Goal: Transaction & Acquisition: Purchase product/service

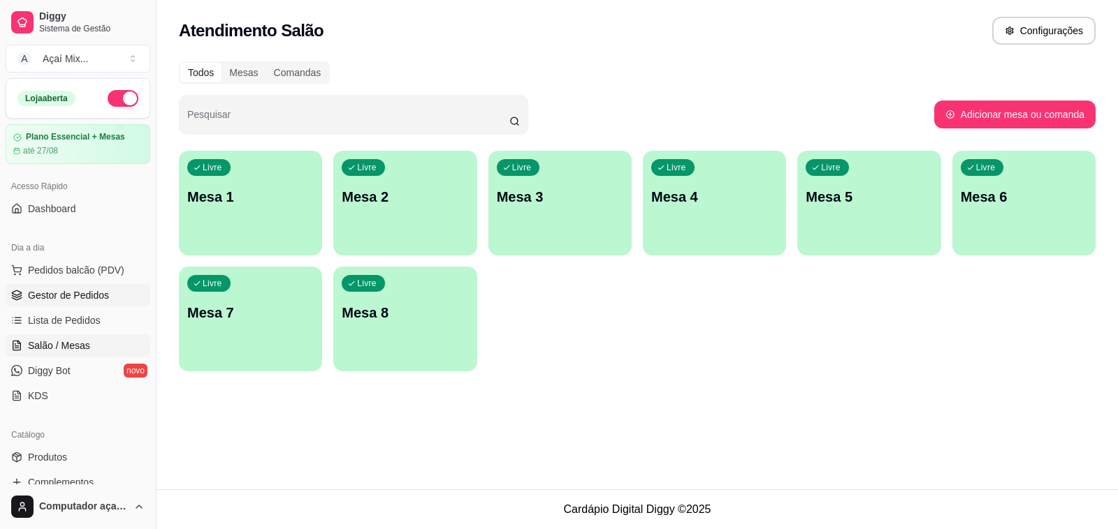
click at [99, 301] on span "Gestor de Pedidos" at bounding box center [68, 295] width 81 height 14
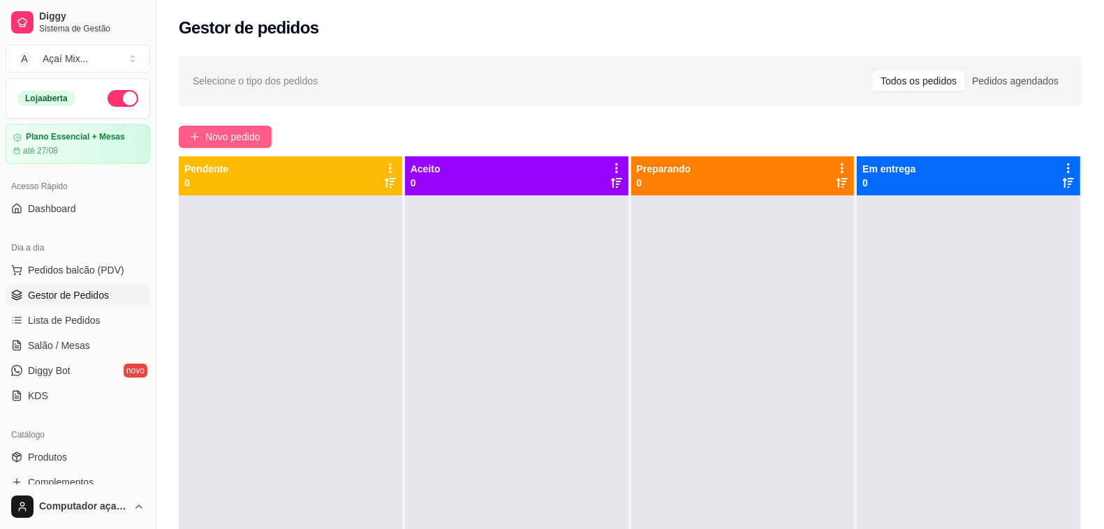
click at [204, 140] on button "Novo pedido" at bounding box center [225, 137] width 93 height 22
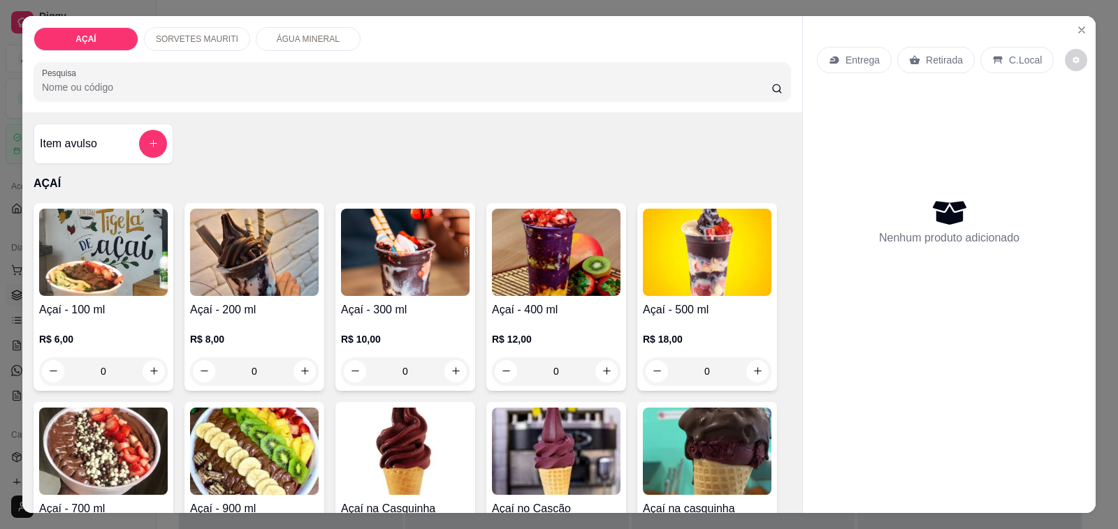
click at [222, 272] on img at bounding box center [254, 252] width 129 height 87
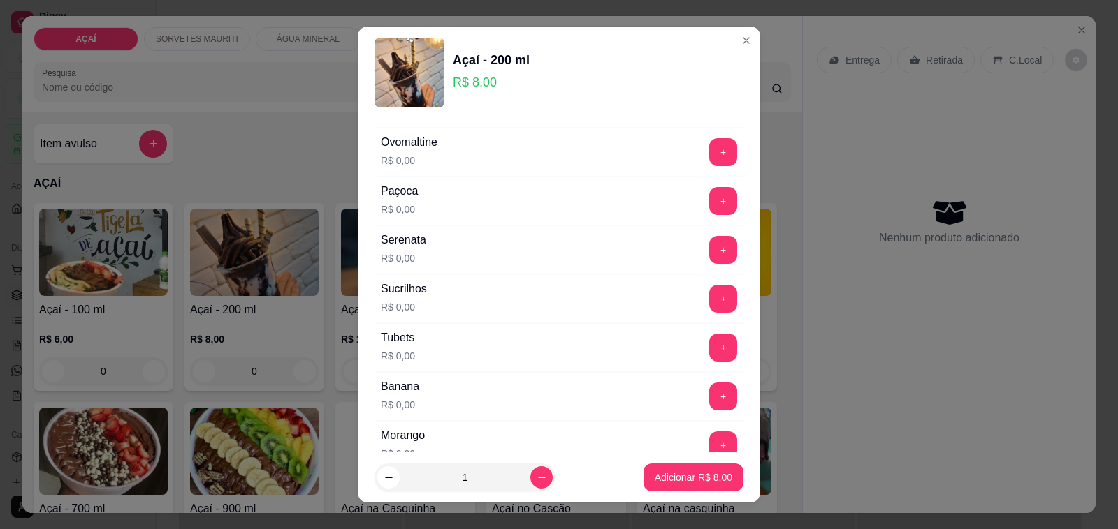
scroll to position [1572, 0]
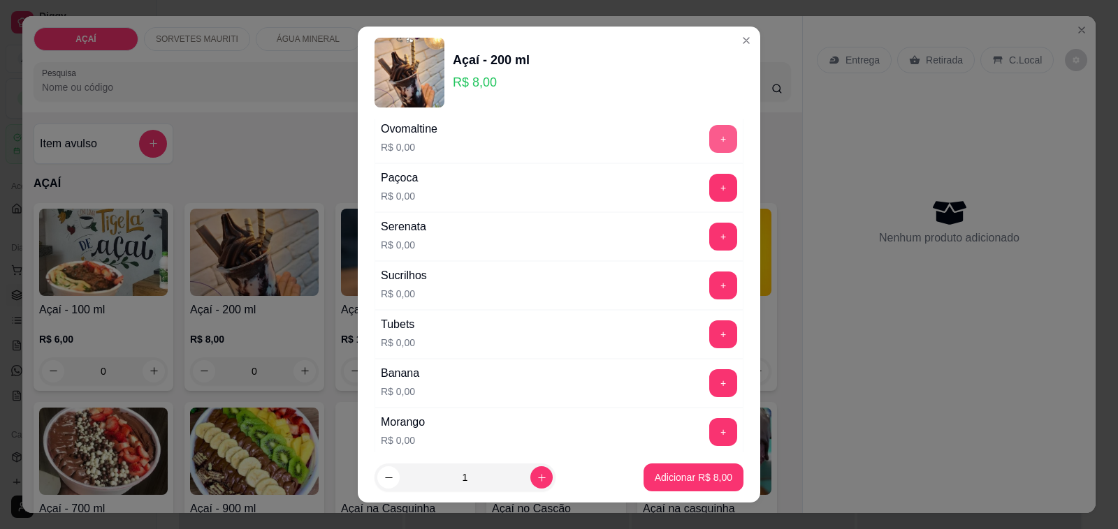
click at [709, 147] on button "+" at bounding box center [723, 139] width 28 height 28
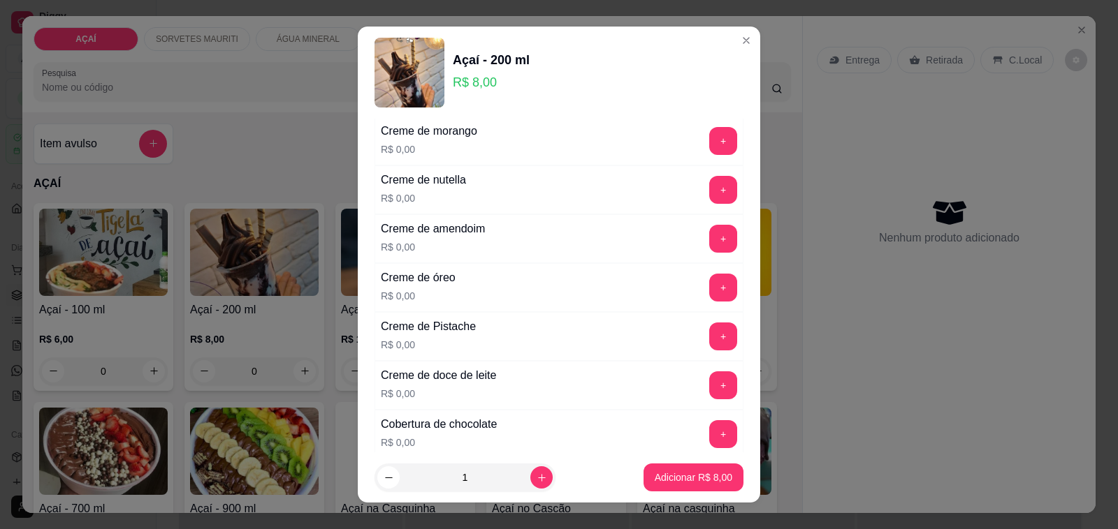
scroll to position [349, 0]
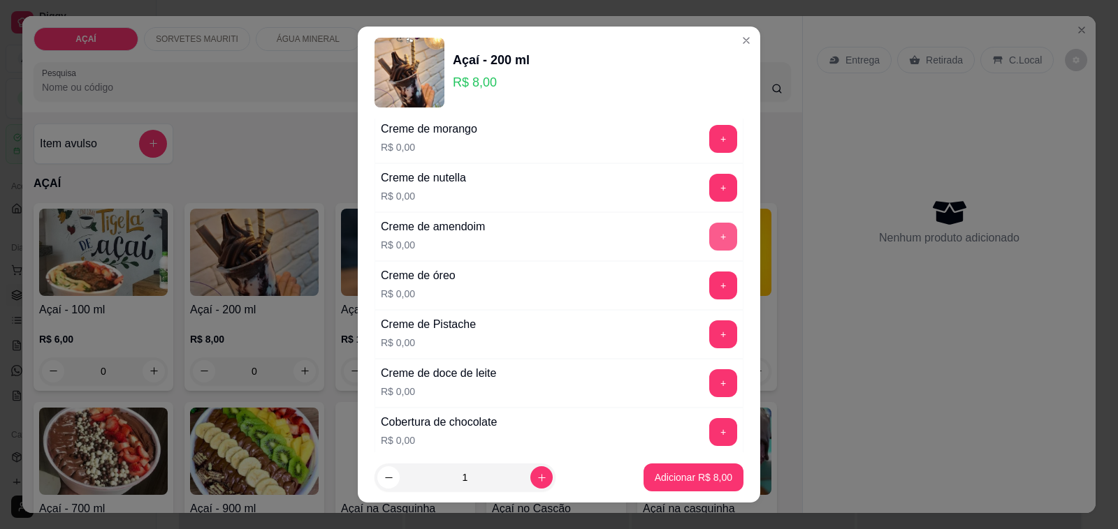
click at [709, 235] on button "+" at bounding box center [723, 237] width 28 height 28
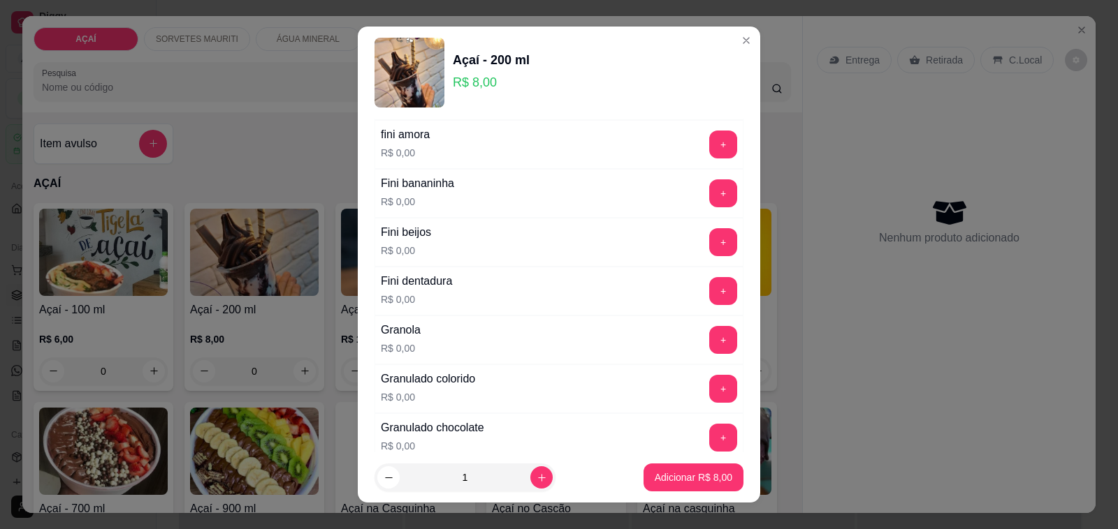
scroll to position [960, 0]
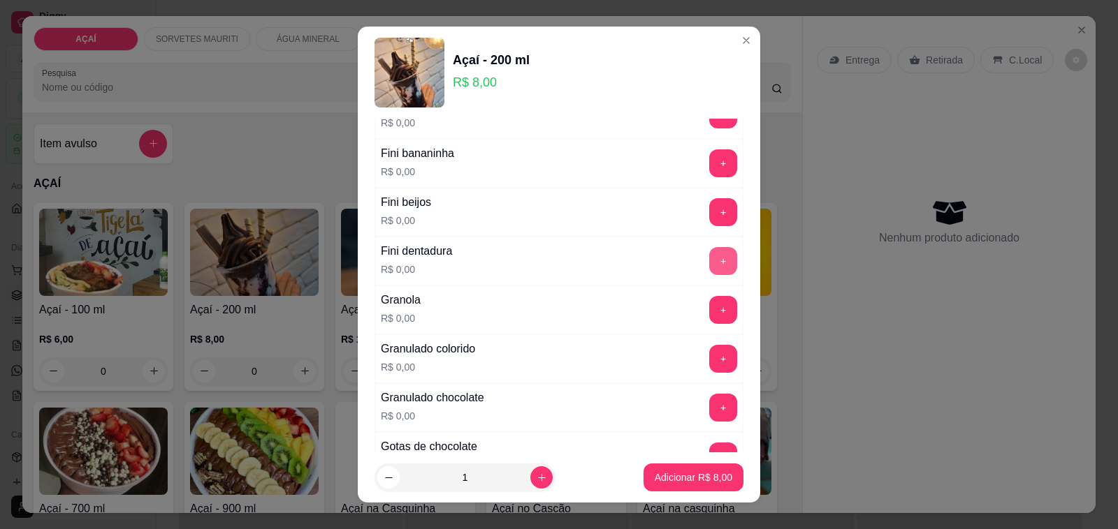
click at [709, 264] on button "+" at bounding box center [723, 261] width 28 height 28
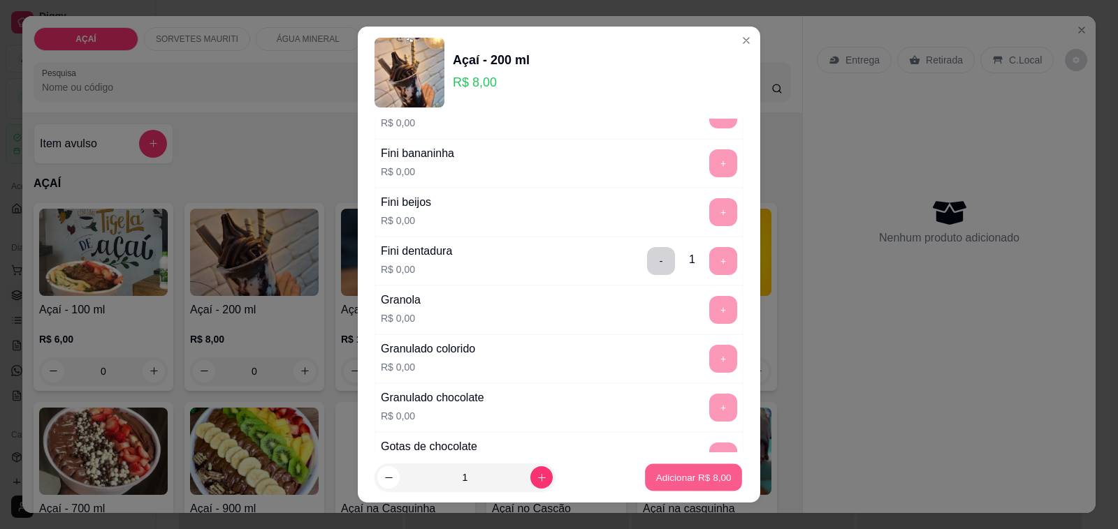
click at [655, 479] on p "Adicionar R$ 8,00" at bounding box center [692, 477] width 75 height 13
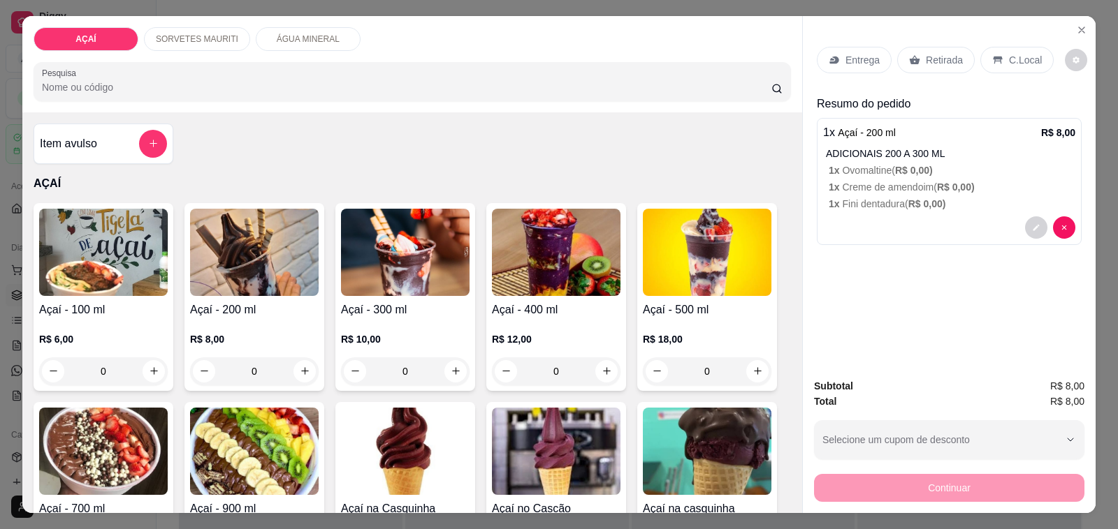
click at [845, 53] on p "Entrega" at bounding box center [862, 60] width 34 height 14
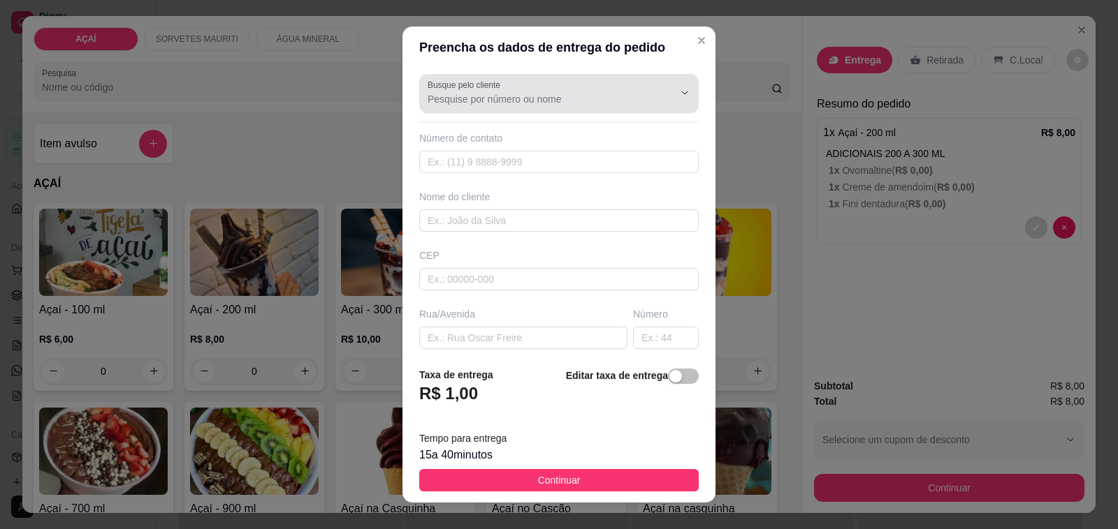
click at [591, 106] on div at bounding box center [558, 94] width 263 height 28
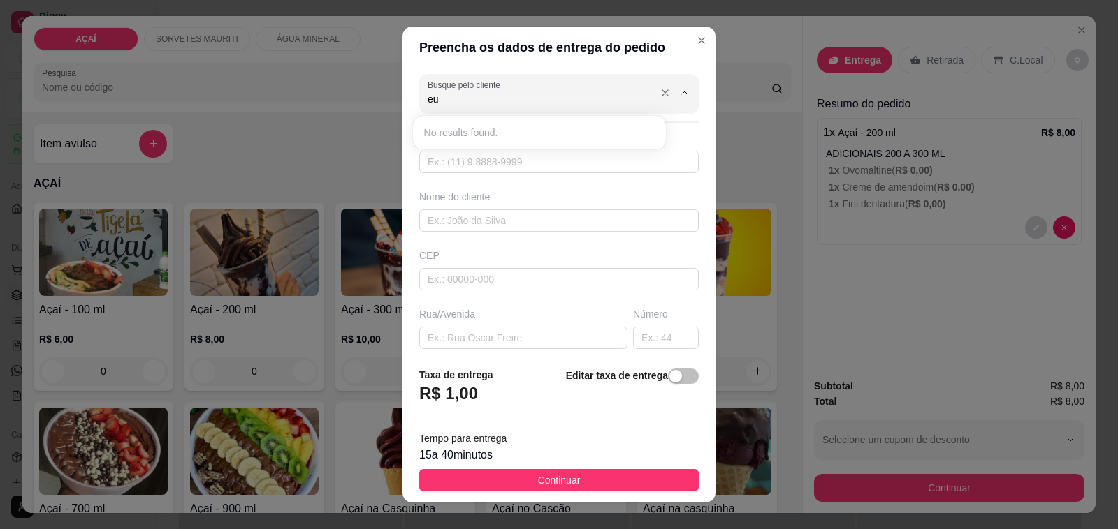
type input "e"
click at [543, 135] on span "[PERSON_NAME]" at bounding box center [532, 133] width 217 height 14
type input "[PERSON_NAME]"
type input "82981051945"
type input "[PERSON_NAME]"
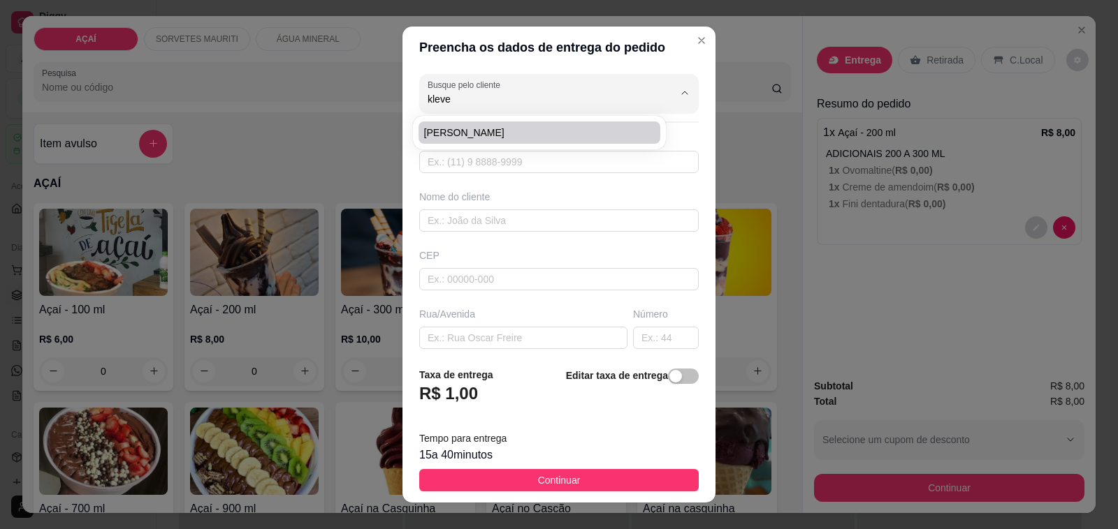
type input "57520000"
type input "MOURAO"
type input "0"
type input "CENTRO"
type input "Maravilha"
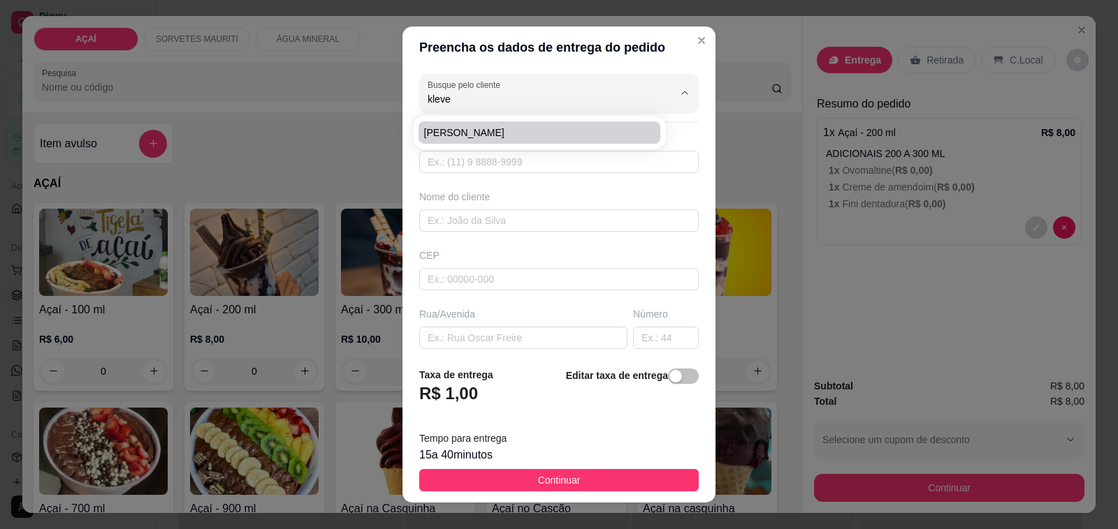
type input "ENTRA NA RUA DO POSTO DESATIVADO, QUARTA RUA A ESQUERDA, CASA AZUL DE PORTAO BR…"
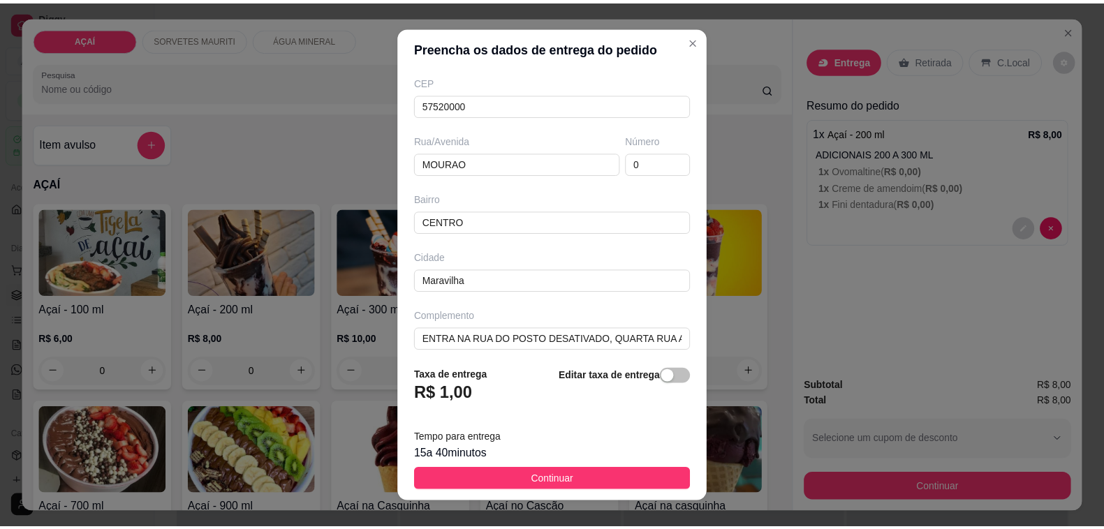
scroll to position [185, 0]
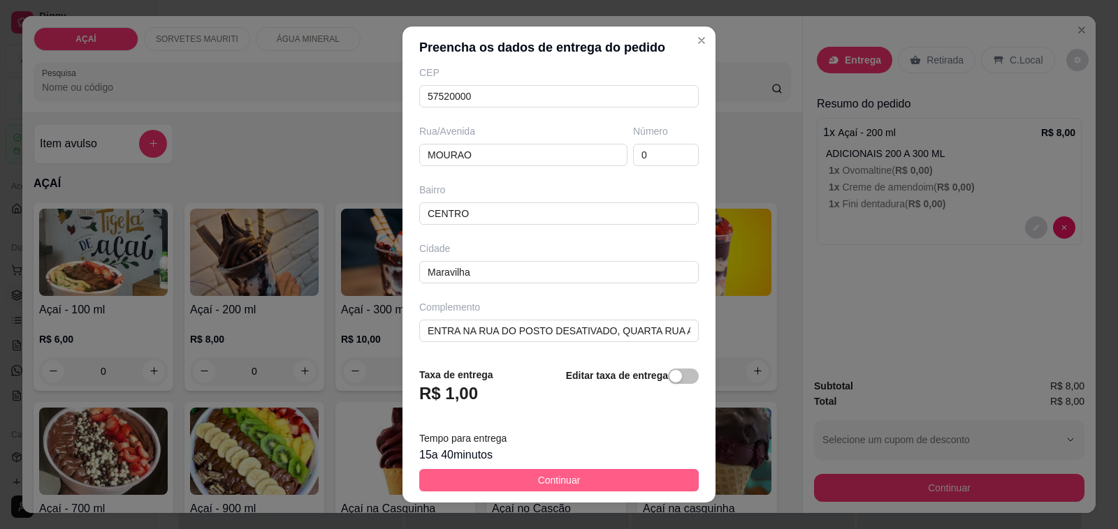
type input "[PERSON_NAME]"
click at [567, 483] on button "Continuar" at bounding box center [558, 480] width 279 height 22
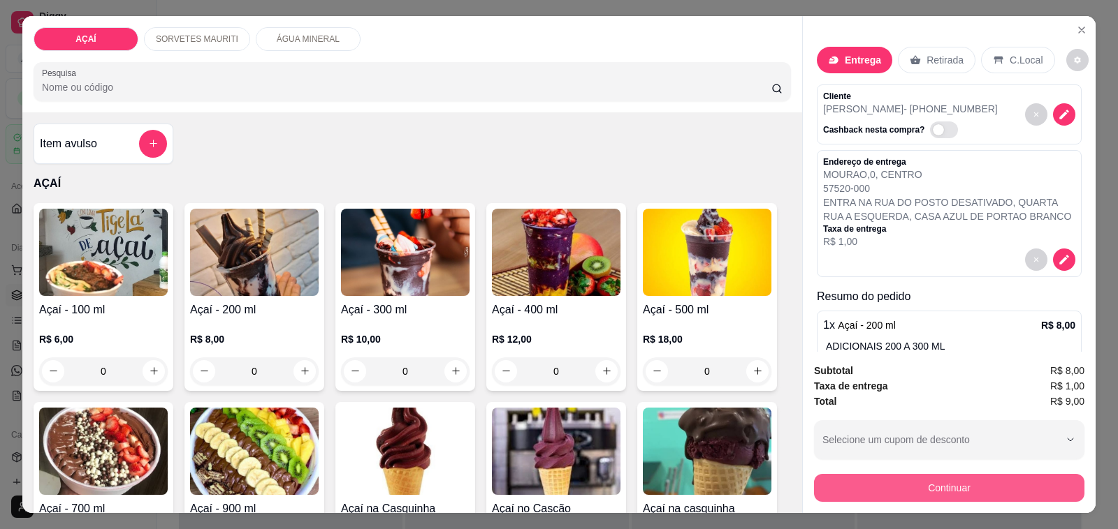
click at [930, 478] on button "Continuar" at bounding box center [949, 488] width 270 height 28
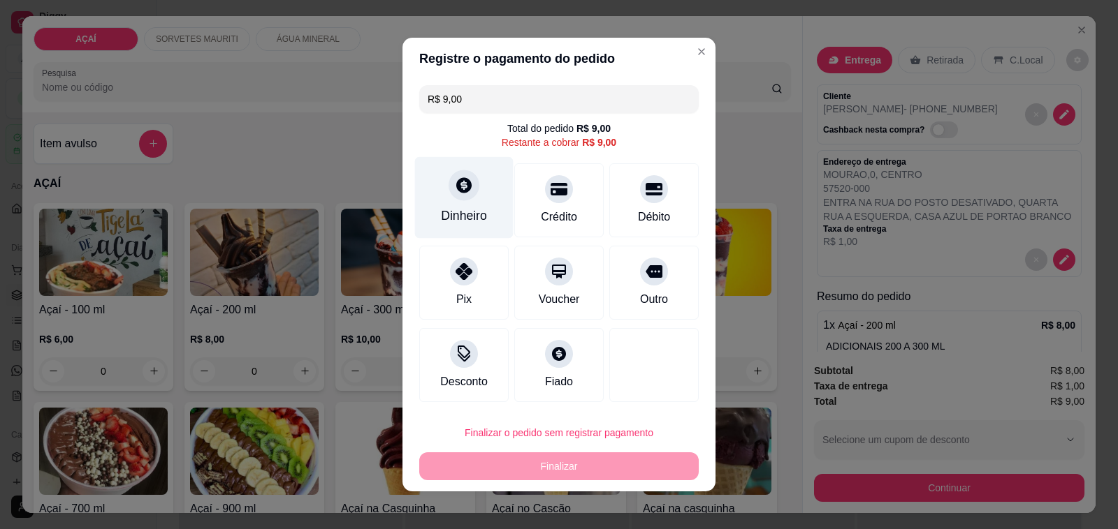
click at [456, 193] on icon at bounding box center [464, 185] width 18 height 18
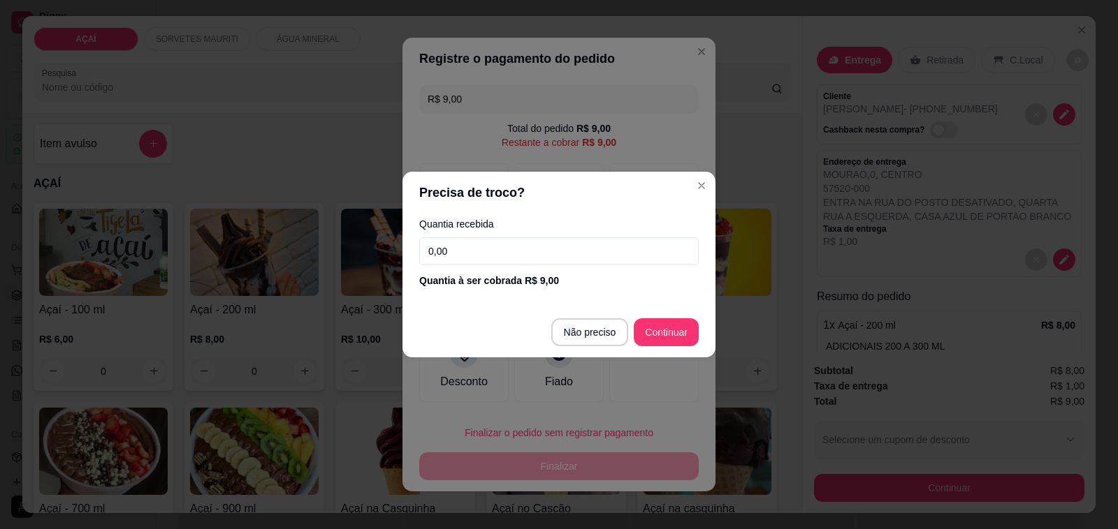
click at [490, 240] on input "0,00" at bounding box center [558, 251] width 279 height 28
type input "9,00"
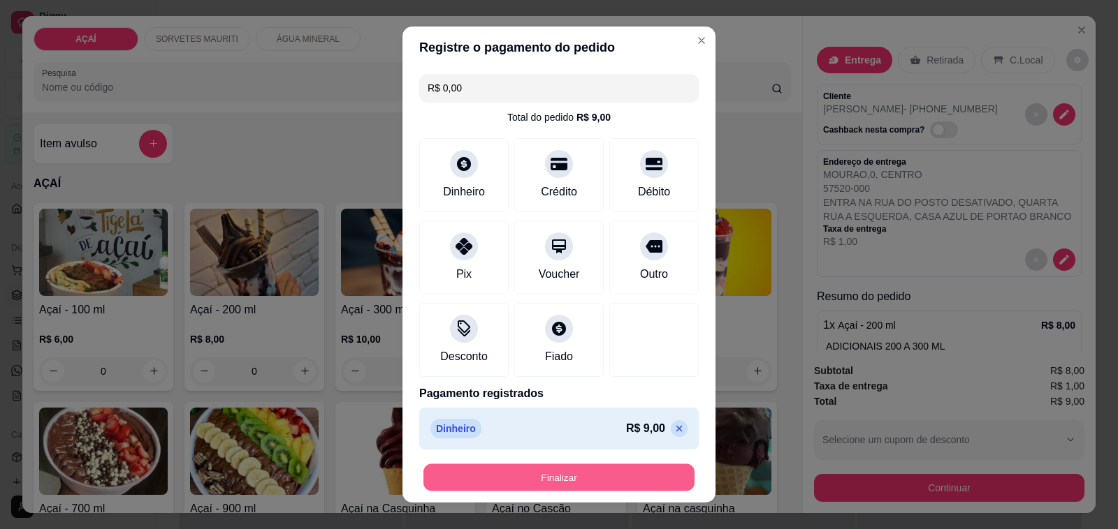
click at [540, 476] on button "Finalizar" at bounding box center [558, 477] width 271 height 27
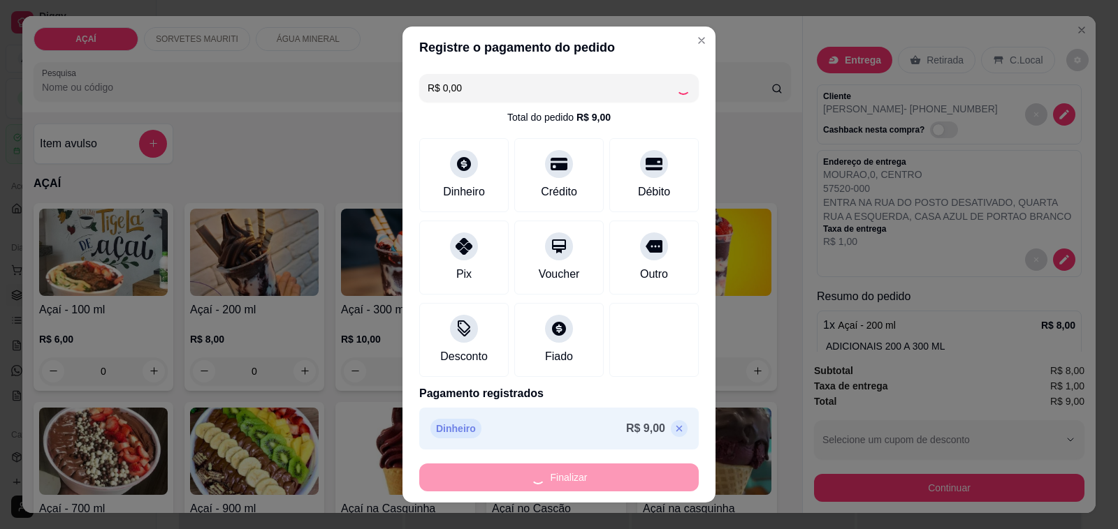
type input "-R$ 9,00"
